Goal: Transaction & Acquisition: Purchase product/service

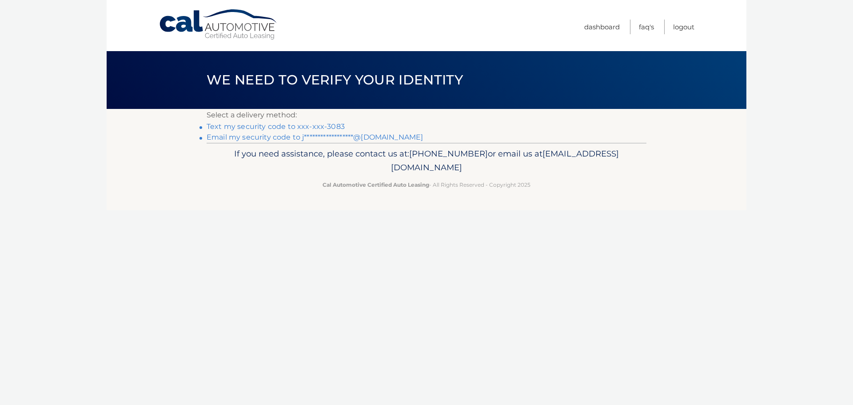
click at [320, 123] on link "Text my security code to xxx-xxx-3083" at bounding box center [275, 126] width 138 height 8
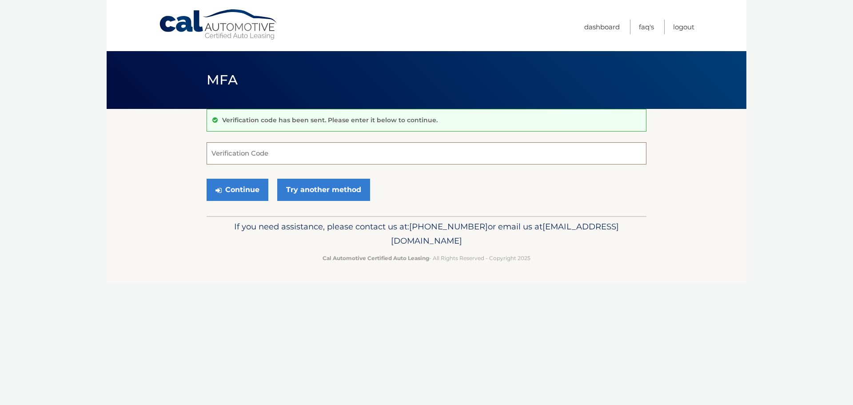
click at [303, 152] on input "Verification Code" at bounding box center [426, 153] width 440 height 22
type input "908635"
click at [234, 187] on button "Continue" at bounding box center [237, 190] width 62 height 22
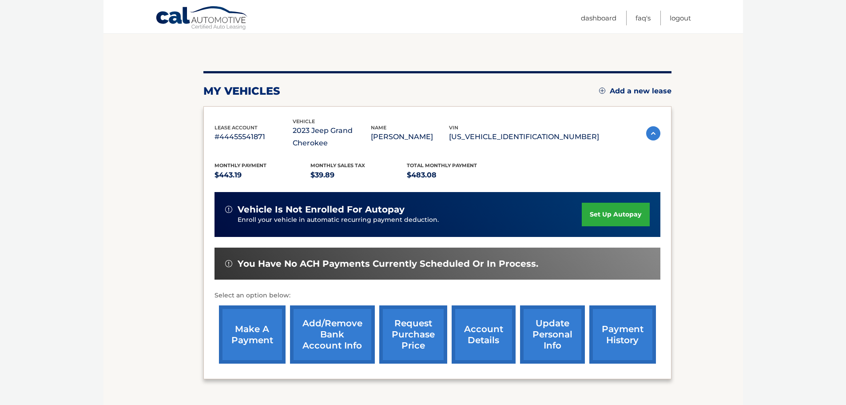
scroll to position [146, 0]
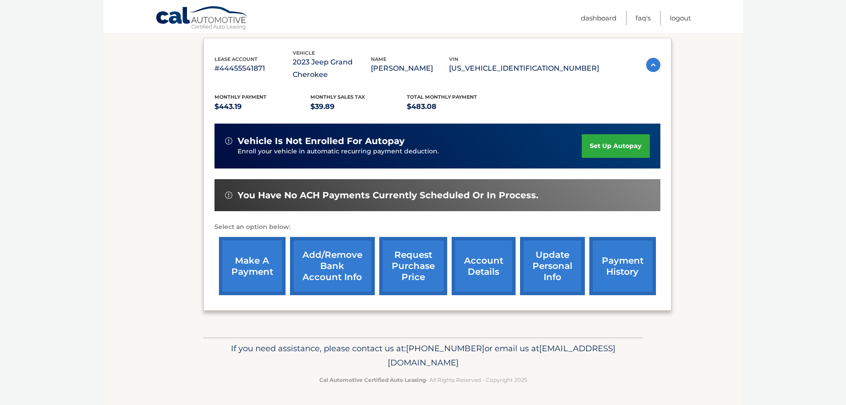
click at [235, 255] on link "make a payment" at bounding box center [252, 266] width 67 height 58
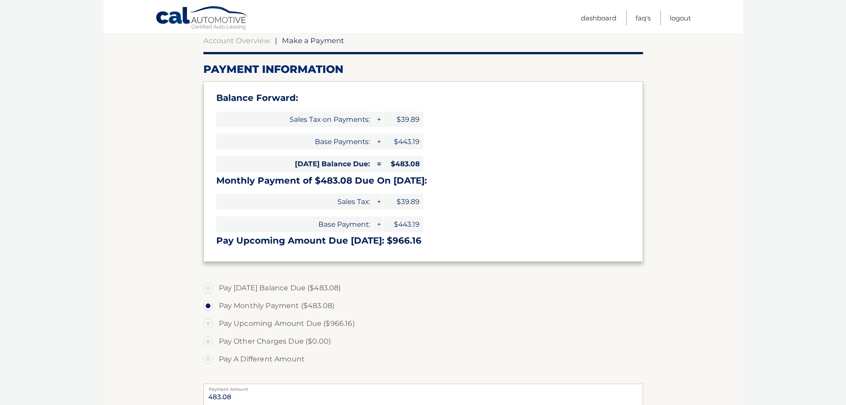
scroll to position [133, 0]
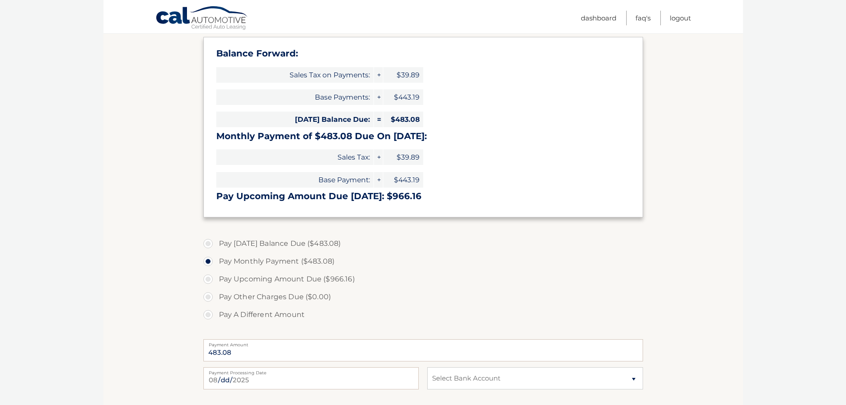
click at [284, 245] on label "Pay [DATE] Balance Due ($483.08)" at bounding box center [423, 243] width 440 height 18
click at [216, 245] on input "Pay [DATE] Balance Due ($483.08)" at bounding box center [211, 241] width 9 height 14
radio input "true"
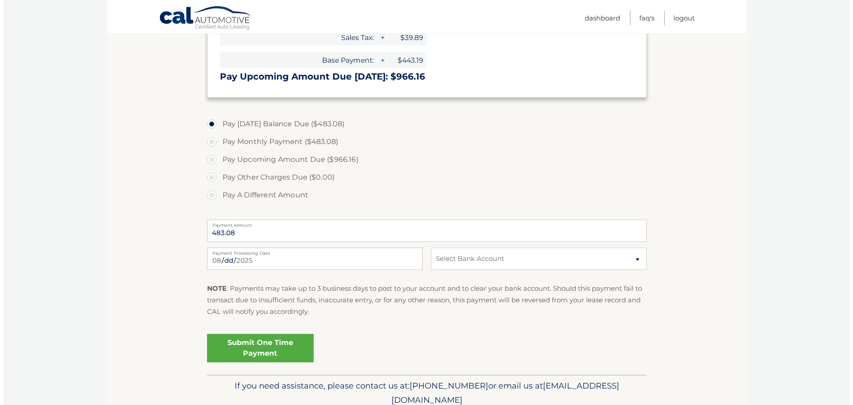
scroll to position [266, 0]
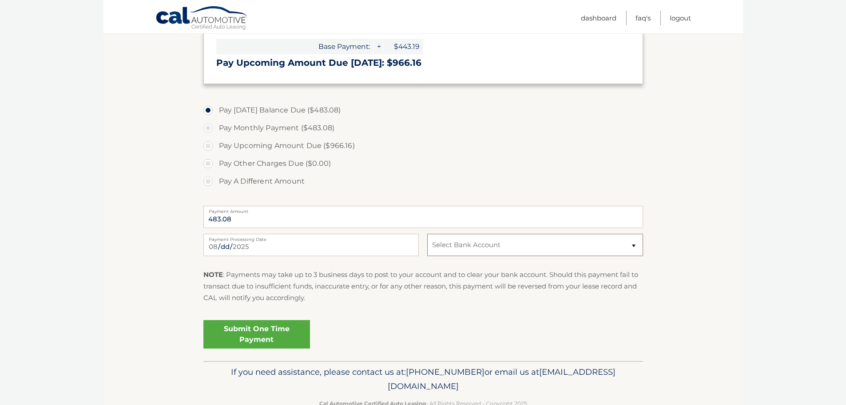
click at [490, 244] on select "Select Bank Account Checking KEYBANK NATIONAL ASSOCIATION *****3163 Checking KE…" at bounding box center [534, 245] width 215 height 22
select select "Nzk0NTg2YjUtNzFiMS00ZWNiLTkzMGMtNTMxOTAzNjEwYzU5"
click at [427, 234] on select "Select Bank Account Checking KEYBANK NATIONAL ASSOCIATION *****3163 Checking KE…" at bounding box center [534, 245] width 215 height 22
click at [251, 332] on link "Submit One Time Payment" at bounding box center [256, 334] width 107 height 28
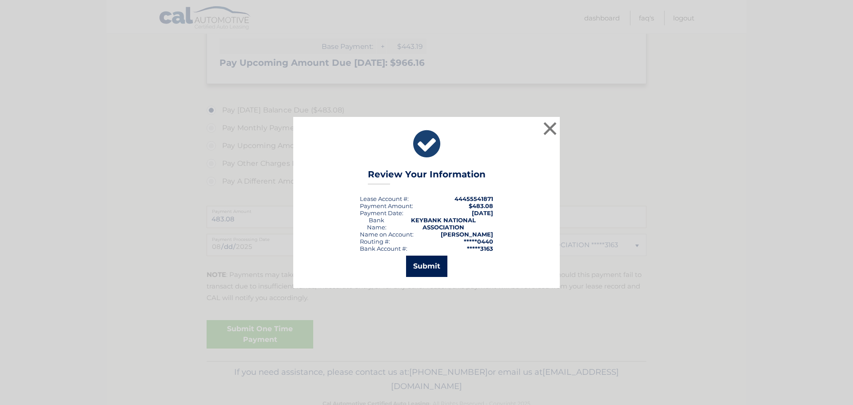
click at [426, 259] on button "Submit" at bounding box center [426, 265] width 41 height 21
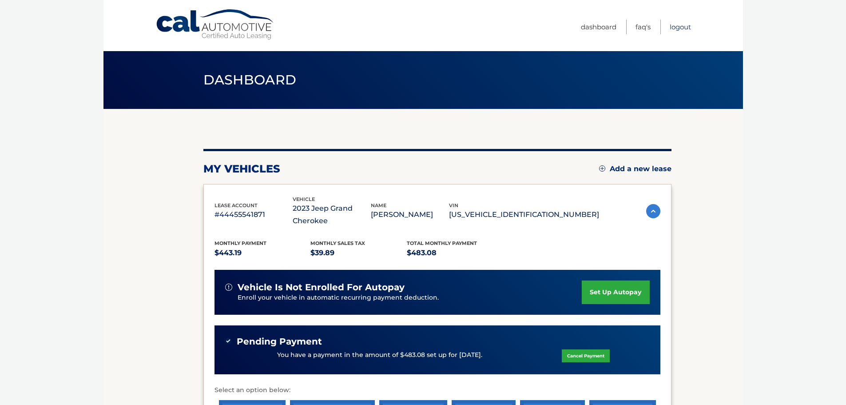
click at [682, 24] on link "Logout" at bounding box center [680, 27] width 21 height 15
